Goal: Transaction & Acquisition: Purchase product/service

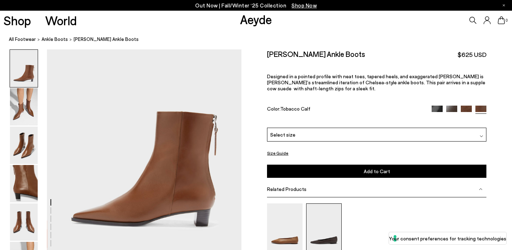
scroll to position [117, 0]
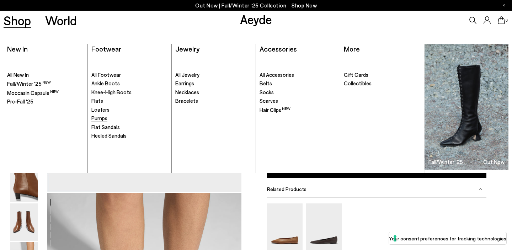
click at [103, 118] on span "Pumps" at bounding box center [99, 118] width 16 height 6
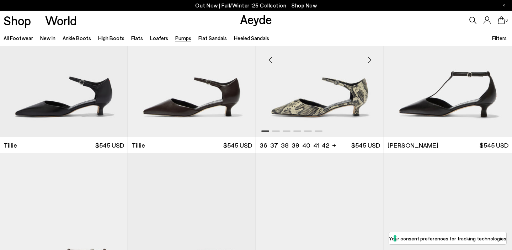
scroll to position [382, 0]
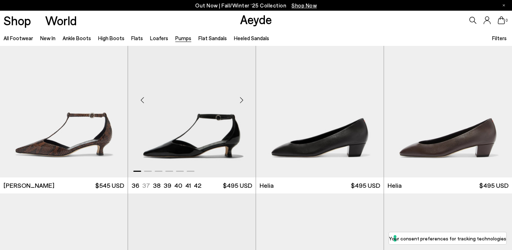
click at [241, 100] on div "Next slide" at bounding box center [241, 100] width 21 height 21
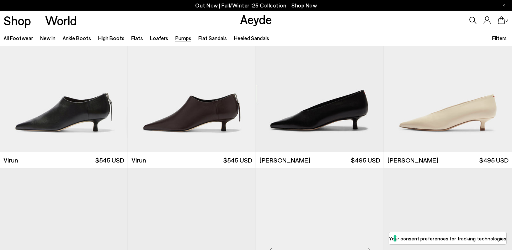
scroll to position [760, 0]
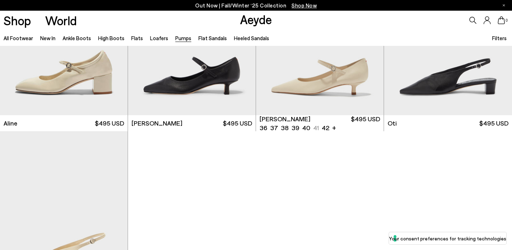
scroll to position [3254, 0]
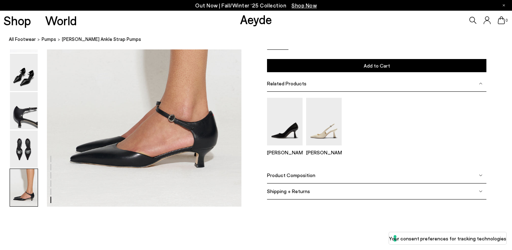
scroll to position [1346, 0]
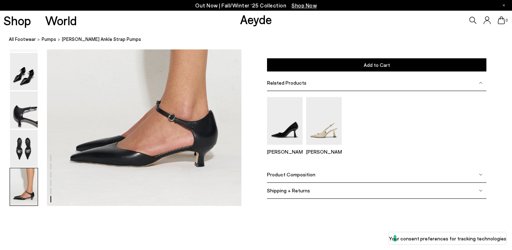
click at [280, 176] on span "Product Composition" at bounding box center [291, 174] width 48 height 6
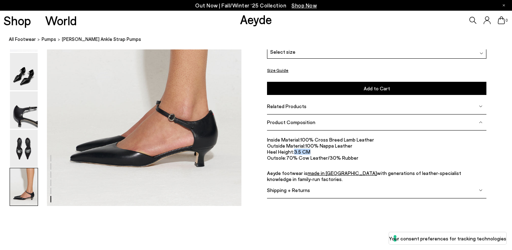
drag, startPoint x: 301, startPoint y: 152, endPoint x: 317, endPoint y: 152, distance: 16.0
click at [317, 152] on li "Heel Height: 3.5 CM" at bounding box center [376, 152] width 219 height 6
copy li "3.5 CM"
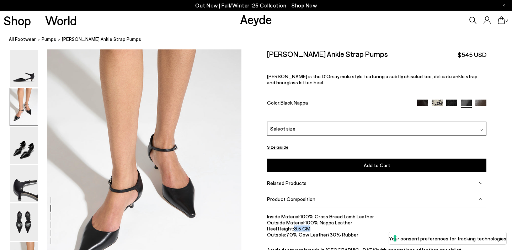
scroll to position [218, 0]
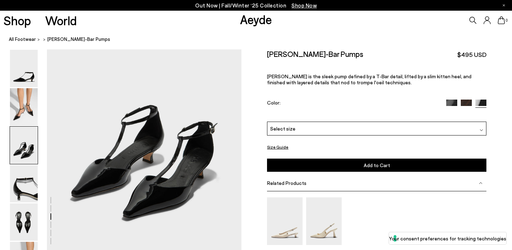
scroll to position [514, 0]
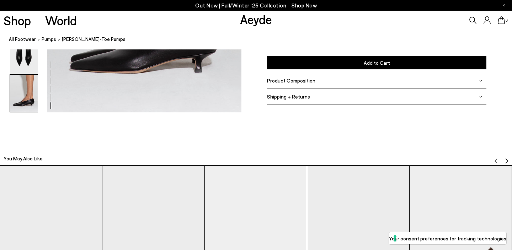
scroll to position [1726, 0]
